Goal: Task Accomplishment & Management: Complete application form

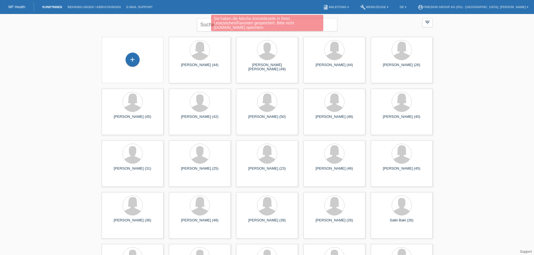
click at [202, 24] on div "Sie haben die falsche Anmeldeseite in Ihren Lesezeichen/Favoriten gespeichert. …" at bounding box center [267, 24] width 321 height 18
click at [202, 26] on div "Sie haben die falsche Anmeldeseite in Ihren Lesezeichen/Favoriten gespeichert. …" at bounding box center [267, 24] width 321 height 18
click at [113, 56] on div "+" at bounding box center [132, 60] width 53 height 15
click at [126, 60] on div "+" at bounding box center [133, 60] width 14 height 14
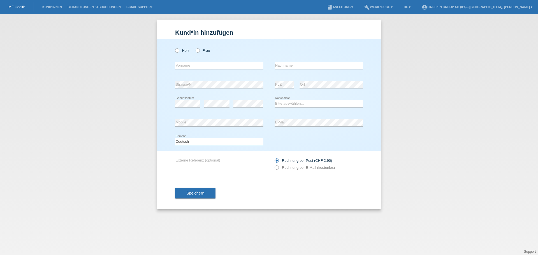
click at [175, 50] on div "Herr Frau error Vorname error" at bounding box center [269, 95] width 224 height 112
click at [174, 48] on icon at bounding box center [174, 48] width 0 height 0
click at [178, 50] on input "Herr" at bounding box center [177, 51] width 4 height 4
radio input "true"
click at [186, 66] on input "text" at bounding box center [219, 65] width 88 height 7
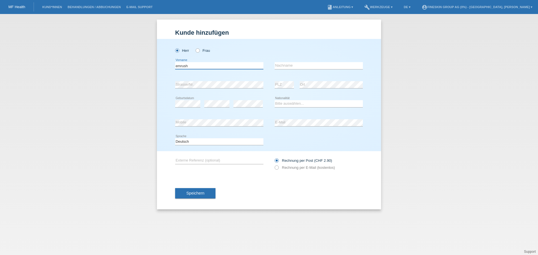
type input "emrush"
click at [286, 65] on input "text" at bounding box center [319, 65] width 88 height 7
type input "krasniqi"
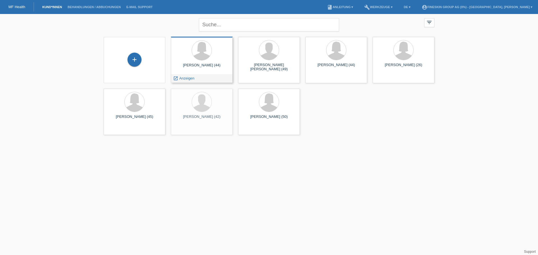
click at [219, 79] on div "launch Anzeigen" at bounding box center [201, 78] width 61 height 8
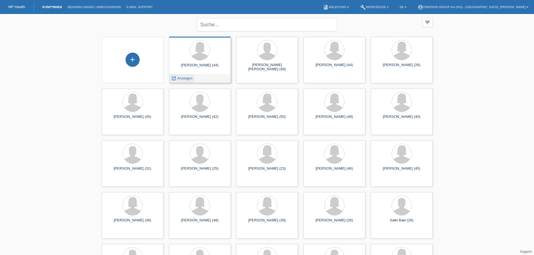
click at [185, 80] on span "Anzeigen" at bounding box center [184, 78] width 15 height 4
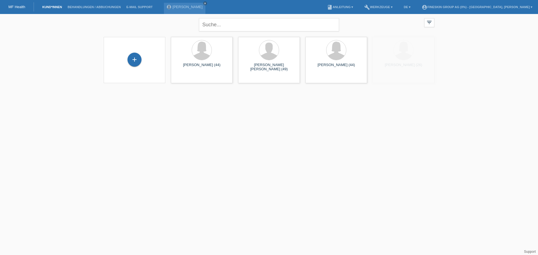
click at [136, 70] on div "+" at bounding box center [135, 60] width 62 height 46
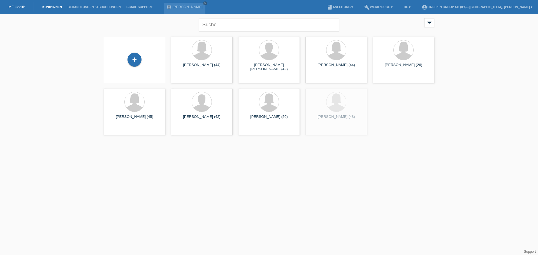
click at [136, 50] on div "+" at bounding box center [135, 60] width 62 height 46
click at [133, 58] on div "+" at bounding box center [135, 60] width 14 height 14
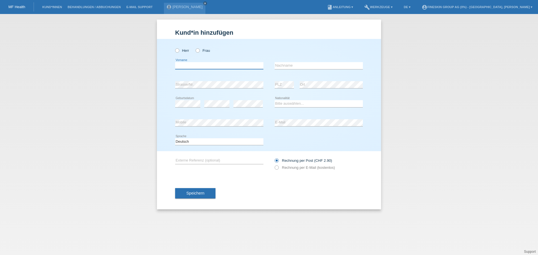
click at [201, 66] on input "text" at bounding box center [219, 65] width 88 height 7
type input "emrush"
click at [289, 65] on input "text" at bounding box center [319, 65] width 88 height 7
type input "krasniqi"
click at [174, 48] on icon at bounding box center [174, 48] width 0 height 0
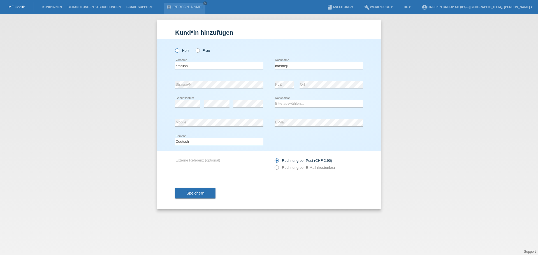
click at [177, 52] on input "Herr" at bounding box center [177, 51] width 4 height 4
radio input "true"
click at [287, 102] on select "Bitte auswählen... Schweiz Deutschland Liechtenstein Österreich ------------ Af…" at bounding box center [319, 103] width 88 height 7
select select "XK"
click at [275, 100] on select "Bitte auswählen... Schweiz Deutschland Liechtenstein Österreich ------------ Af…" at bounding box center [319, 103] width 88 height 7
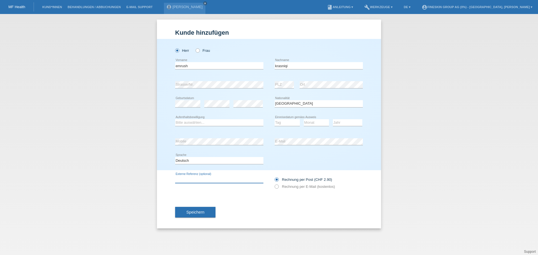
click at [221, 183] on input "text" at bounding box center [219, 179] width 88 height 7
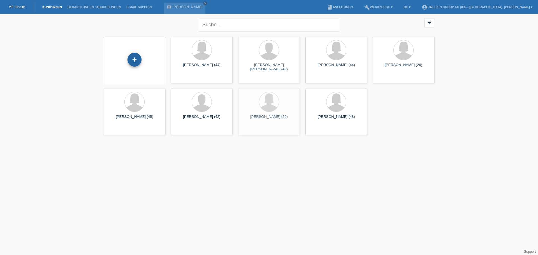
click at [139, 59] on div "+" at bounding box center [135, 60] width 14 height 14
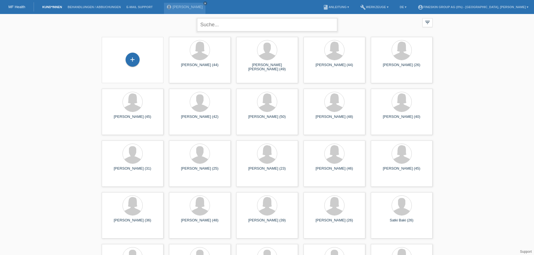
click at [282, 28] on input "text" at bounding box center [267, 24] width 140 height 13
type input "krasniqi"
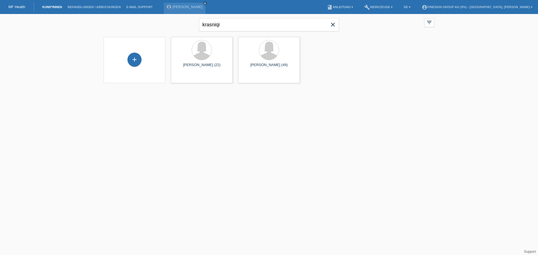
click at [333, 25] on icon "close" at bounding box center [333, 24] width 7 height 7
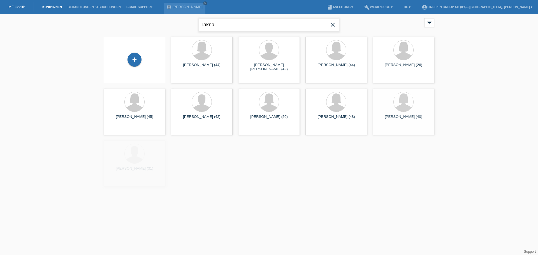
type input "lakna"
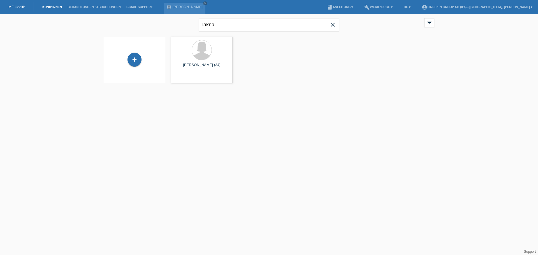
click at [333, 26] on icon "close" at bounding box center [333, 24] width 7 height 7
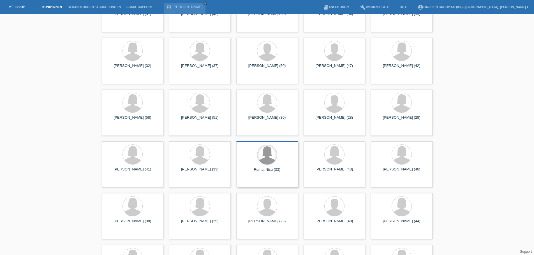
scroll to position [1866, 0]
